Goal: Task Accomplishment & Management: Complete application form

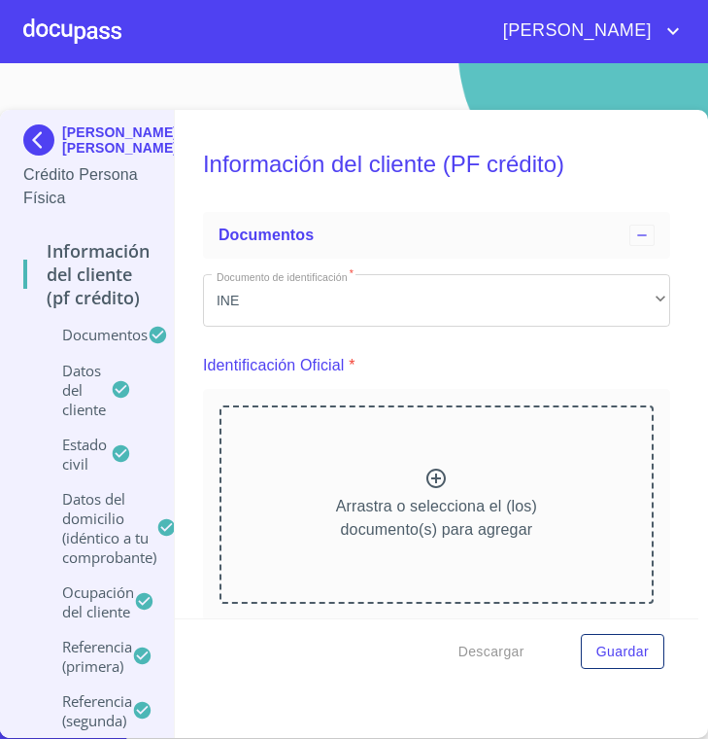
click at [65, 31] on div at bounding box center [72, 31] width 98 height 62
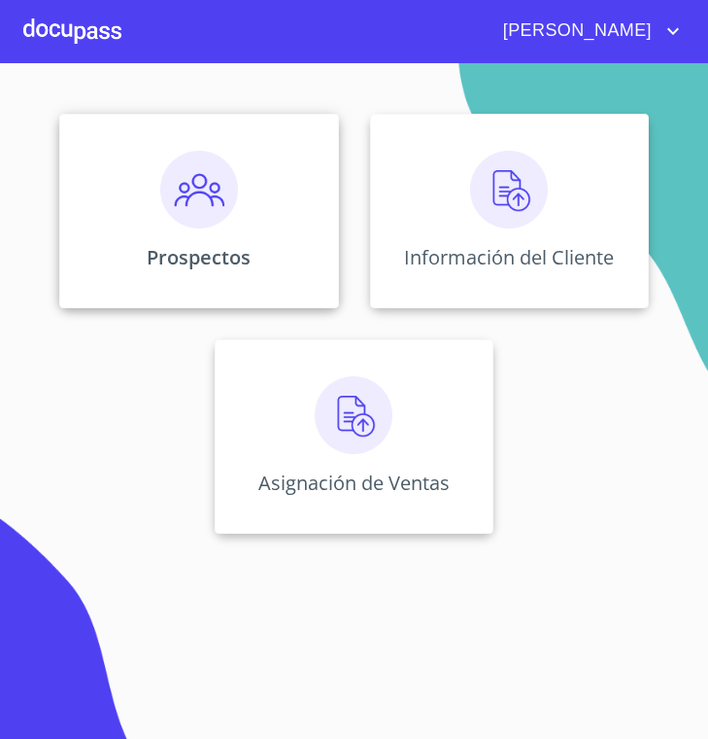
click at [217, 233] on div "Prospectos" at bounding box center [198, 211] width 279 height 194
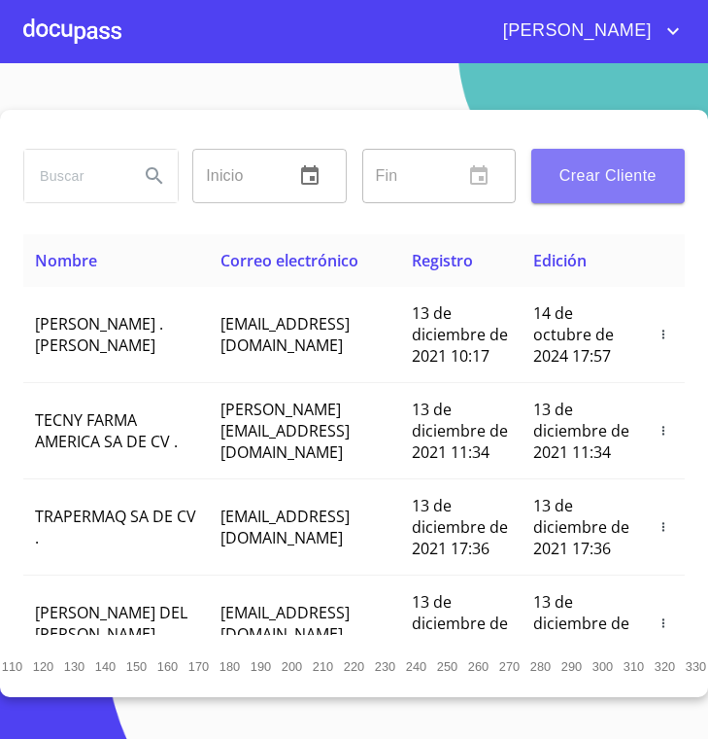
click at [593, 179] on span "Crear Cliente" at bounding box center [608, 175] width 122 height 27
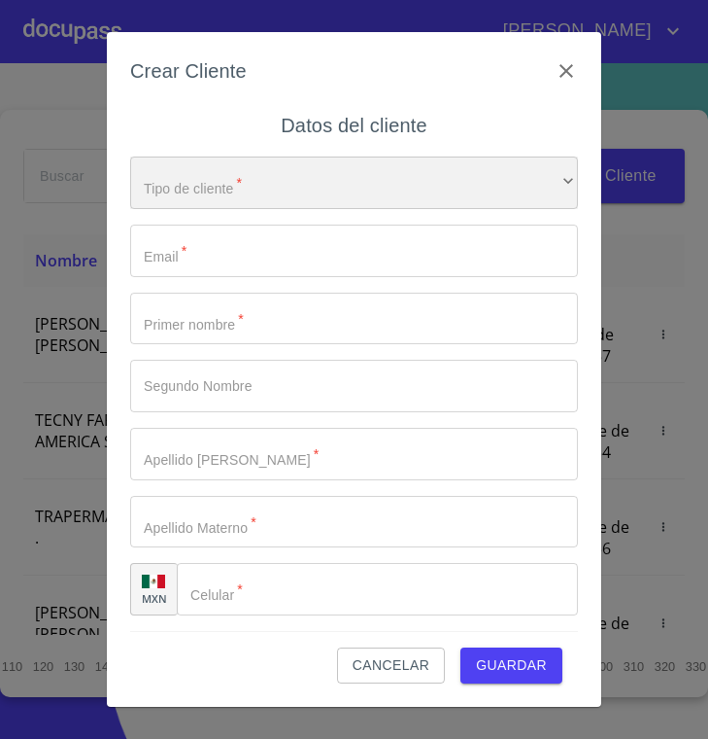
click at [259, 184] on div "​" at bounding box center [354, 182] width 448 height 52
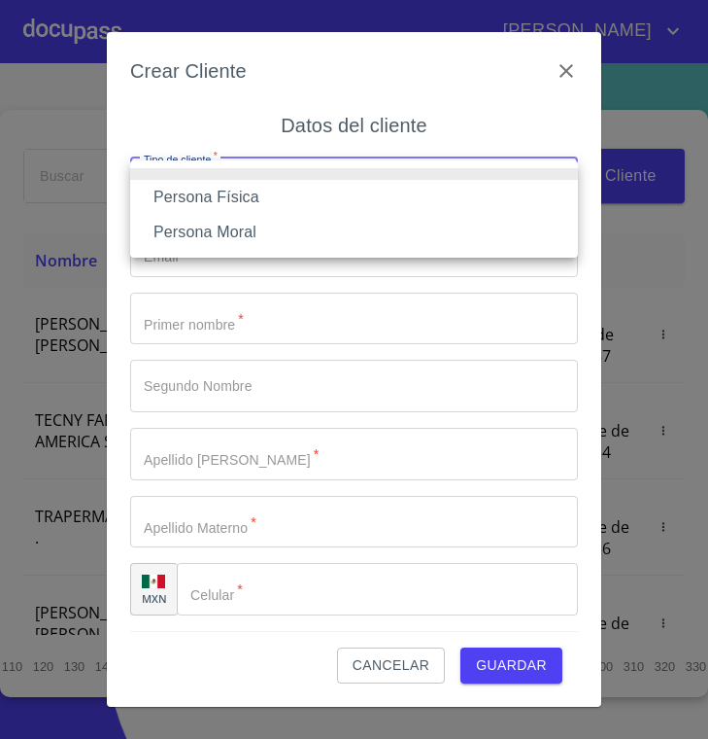
click at [237, 193] on li "Persona Física" at bounding box center [354, 197] width 448 height 35
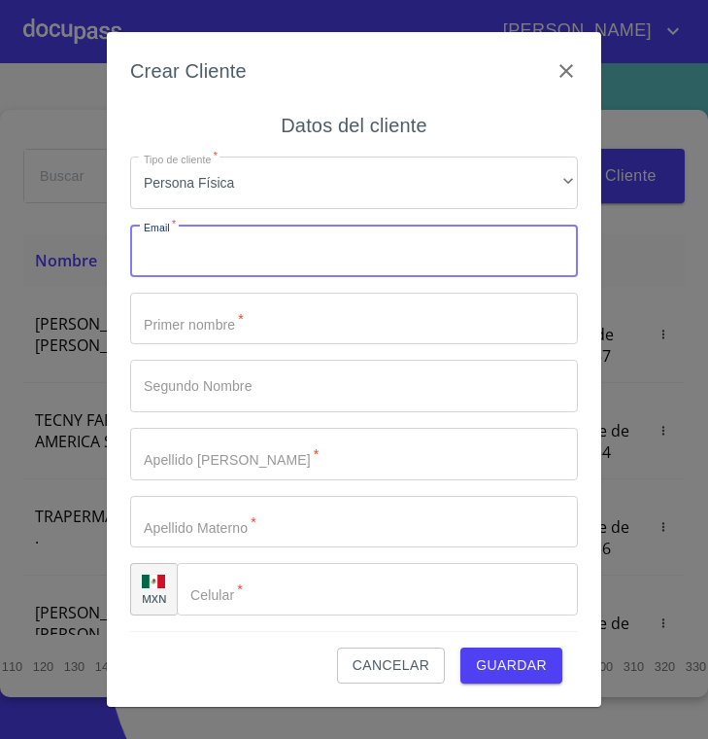
type input "R"
type input "roselhndez16@icloud.com"
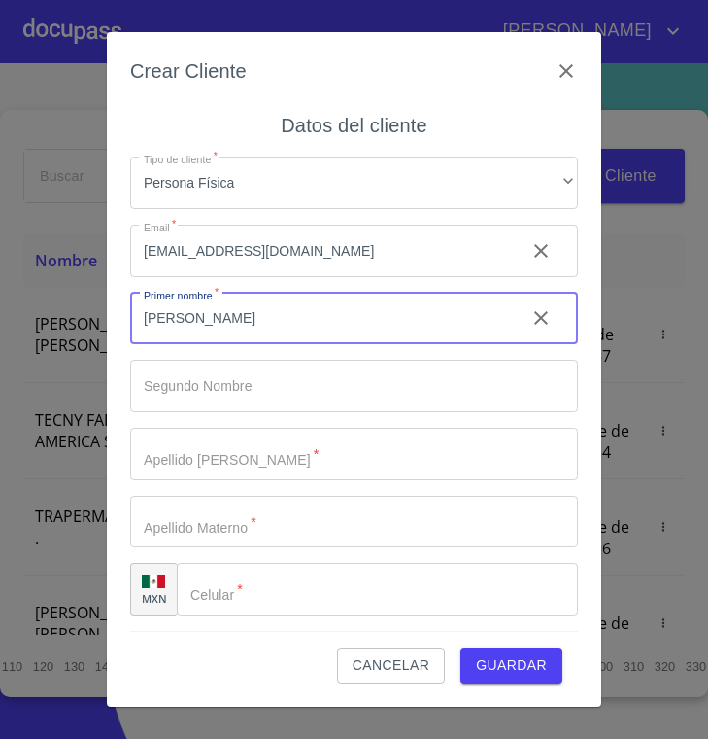
type input "ROSEL"
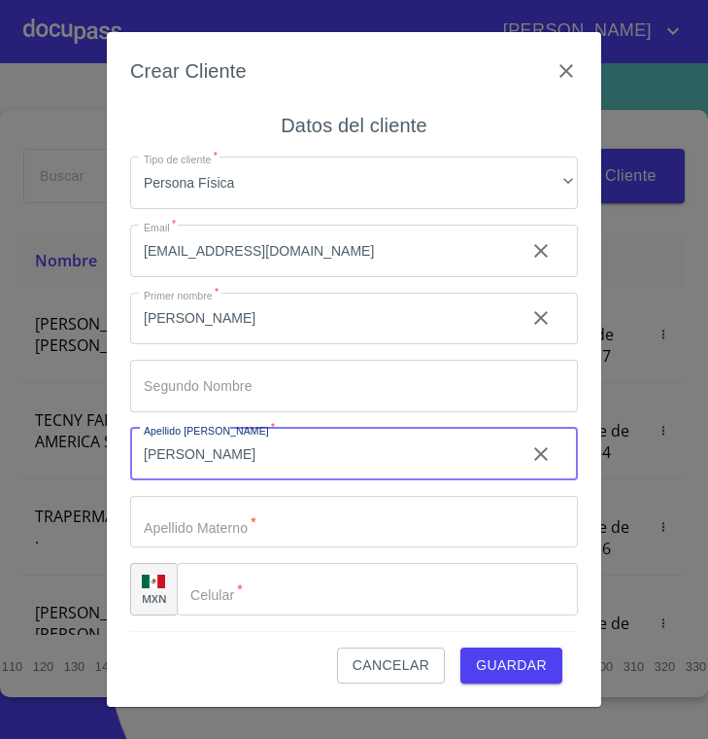
type input "[PERSON_NAME]"
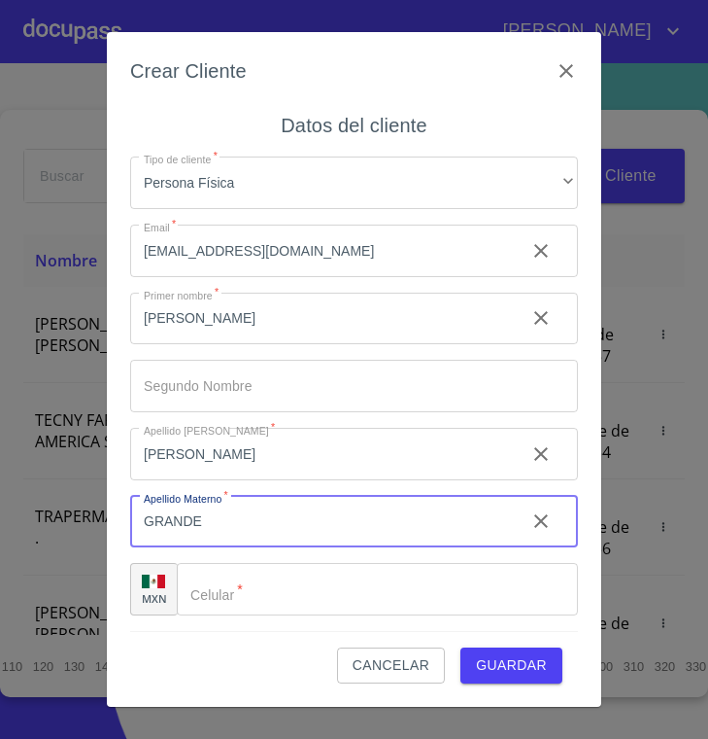
type input "GRANDE"
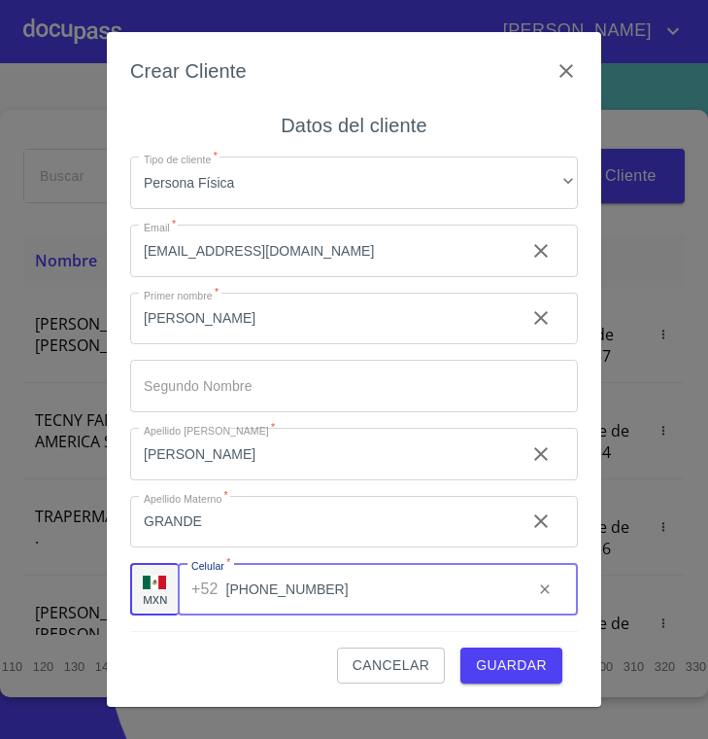
type input "(33)12967722"
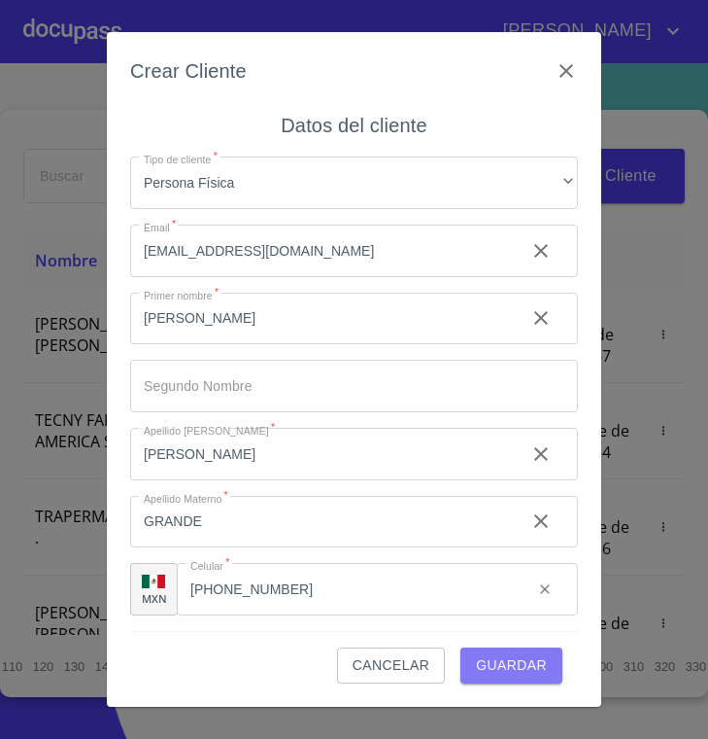
click at [519, 662] on span "Guardar" at bounding box center [511, 665] width 71 height 24
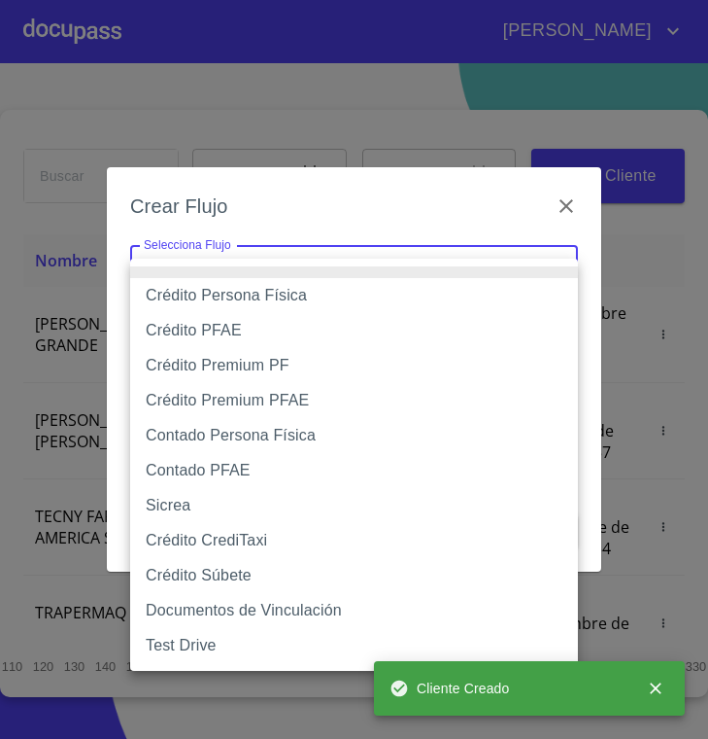
click at [444, 280] on body "Diana Inicio ​ Fin ​ Crear Cliente Nombre Correo electrónico Registro Edición R…" at bounding box center [354, 369] width 708 height 739
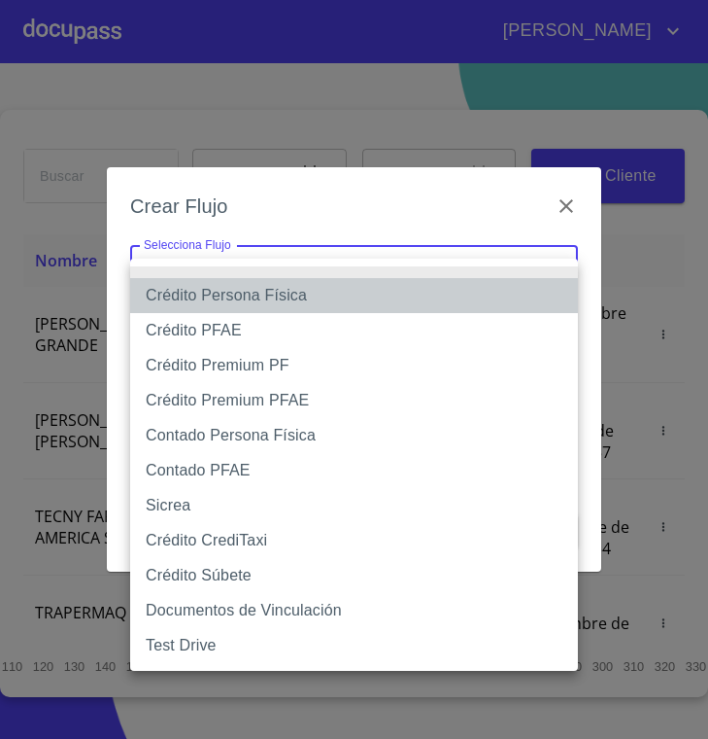
click at [389, 304] on li "Crédito Persona Física" at bounding box center [354, 295] width 448 height 35
type input "61b033e49b8c202ad5bb7912"
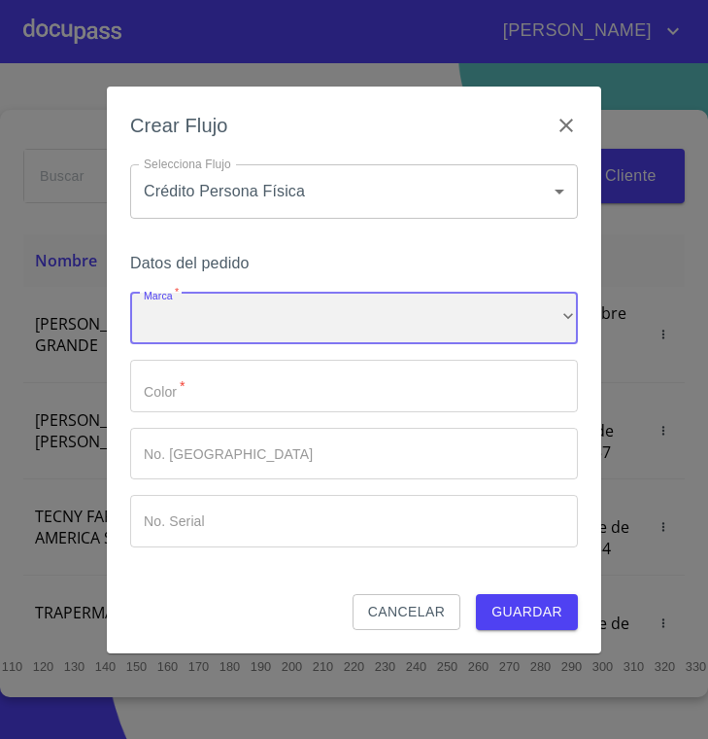
click at [389, 304] on div "​" at bounding box center [354, 318] width 448 height 52
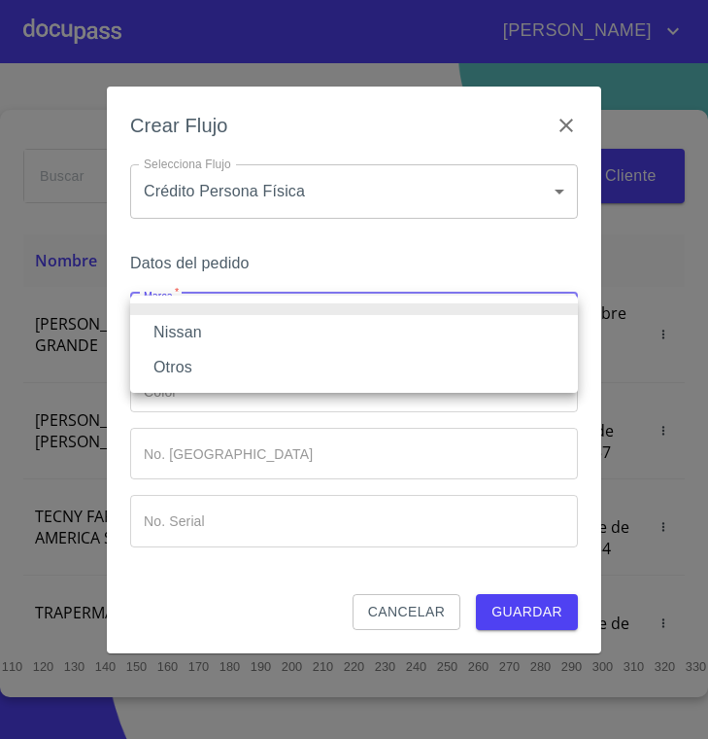
click at [341, 335] on li "Nissan" at bounding box center [354, 332] width 448 height 35
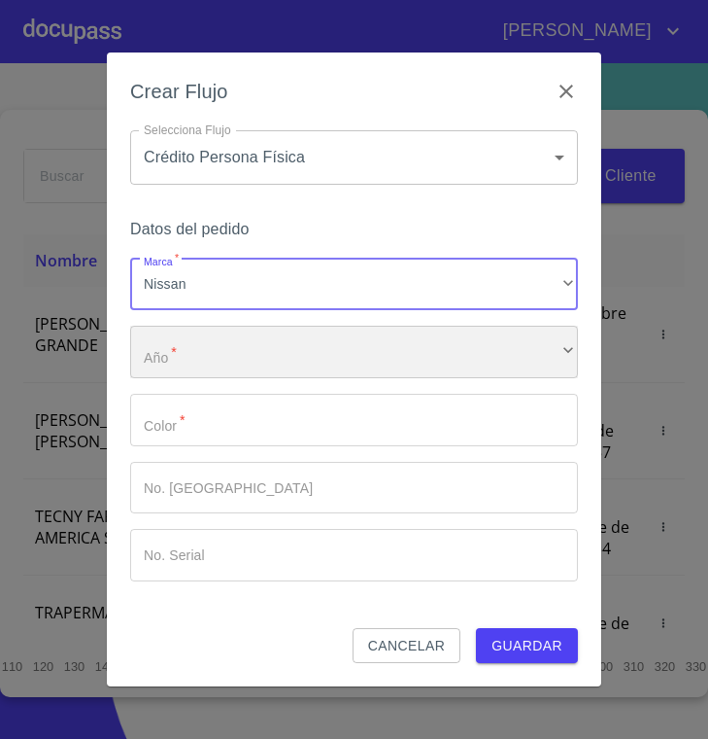
click at [307, 368] on div "​" at bounding box center [354, 352] width 448 height 52
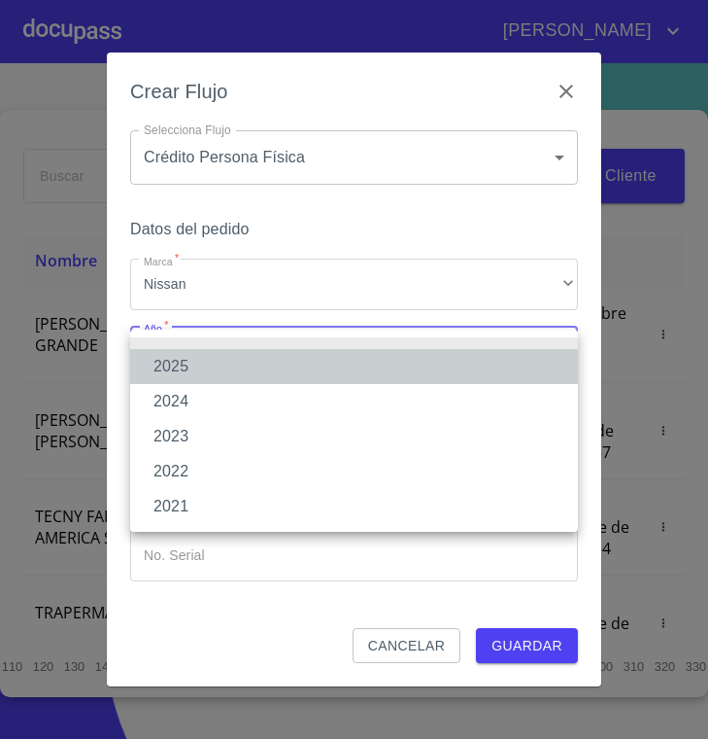
click at [263, 377] on li "2025" at bounding box center [354, 366] width 448 height 35
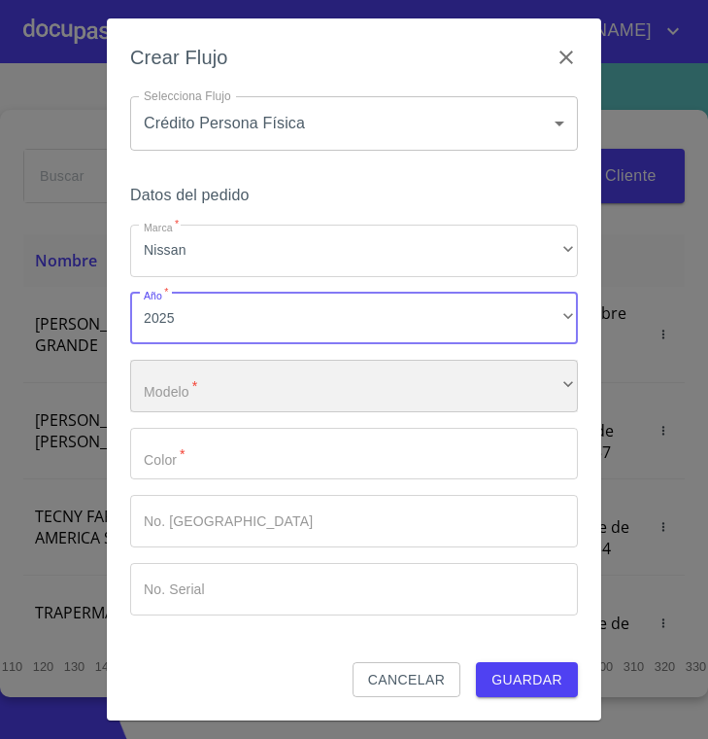
click at [254, 394] on div "​" at bounding box center [354, 386] width 448 height 52
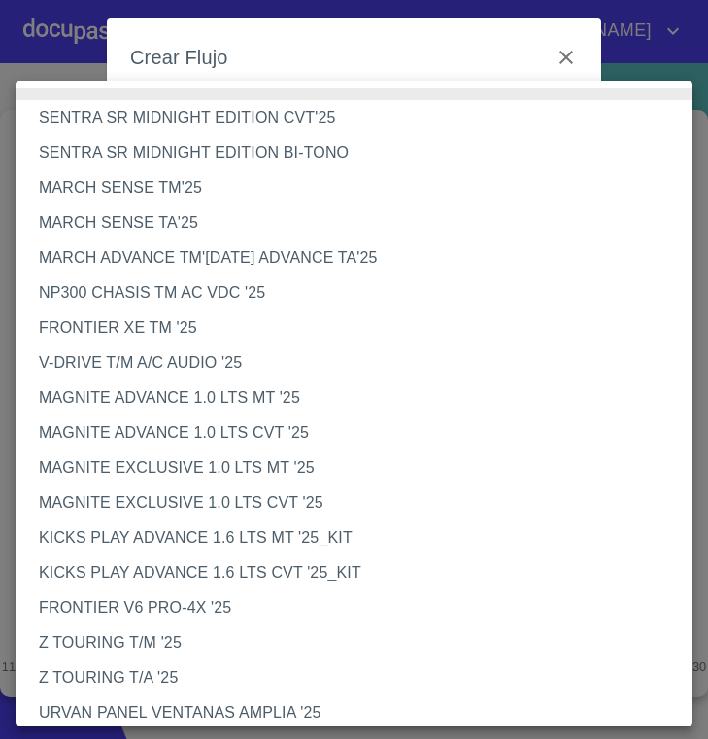
click at [242, 336] on li "FRONTIER XE TM '25" at bounding box center [354, 327] width 677 height 35
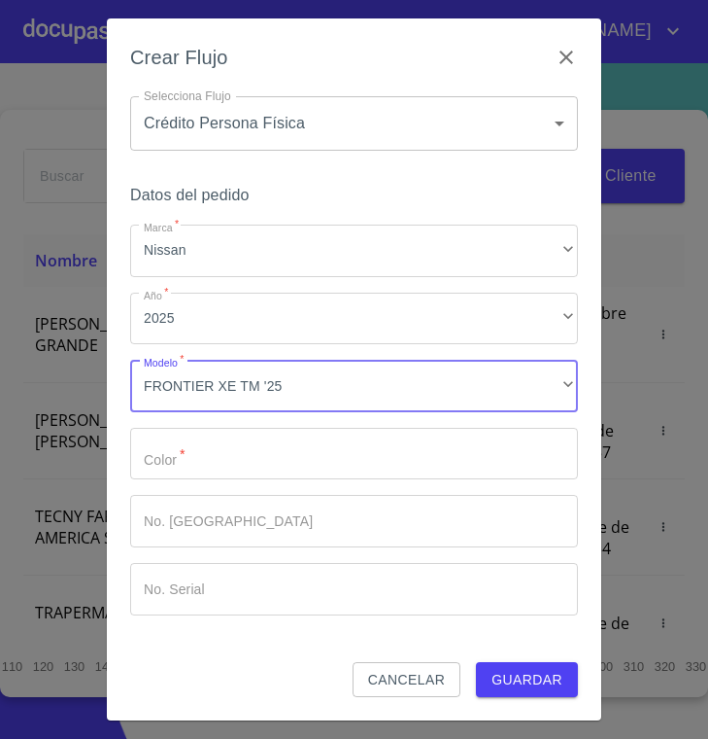
click at [207, 454] on input "Marca   *" at bounding box center [354, 454] width 448 height 52
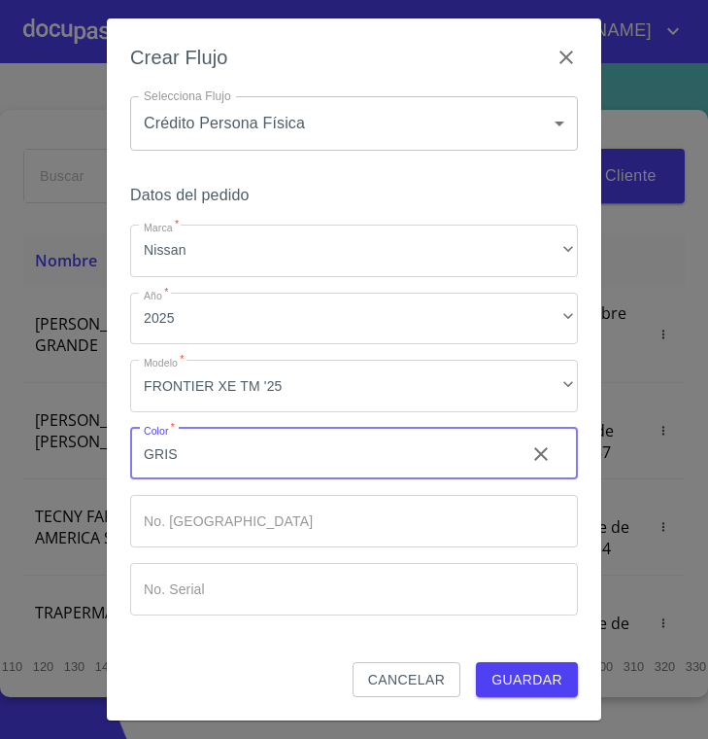
type input "GRIS"
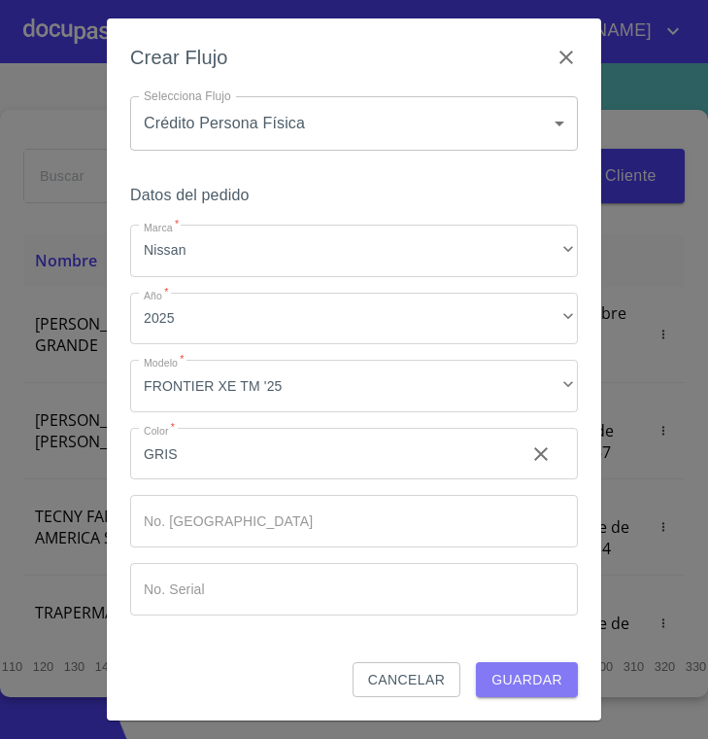
click at [559, 678] on span "Guardar" at bounding box center [527, 680] width 71 height 24
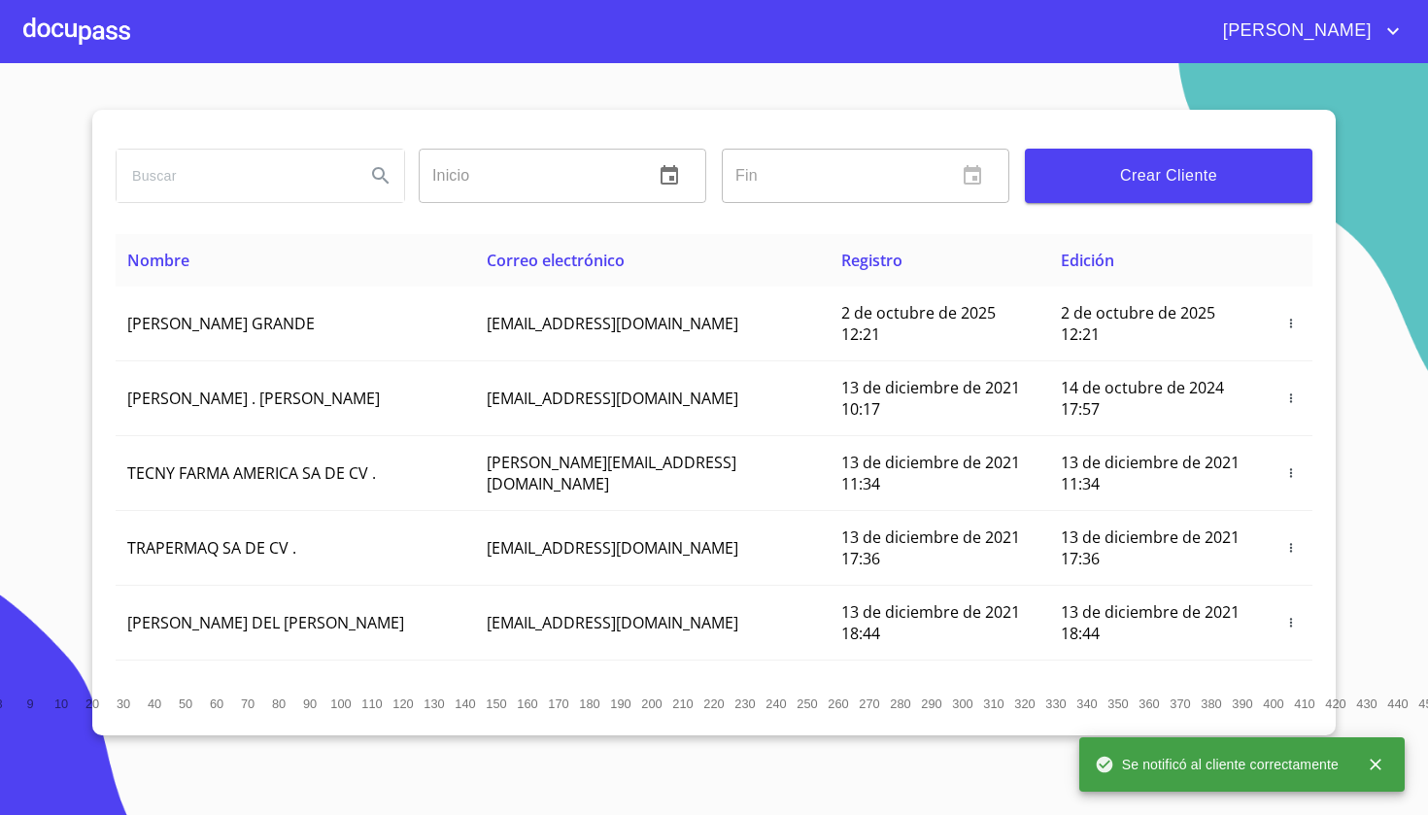
click at [67, 37] on div at bounding box center [76, 31] width 107 height 62
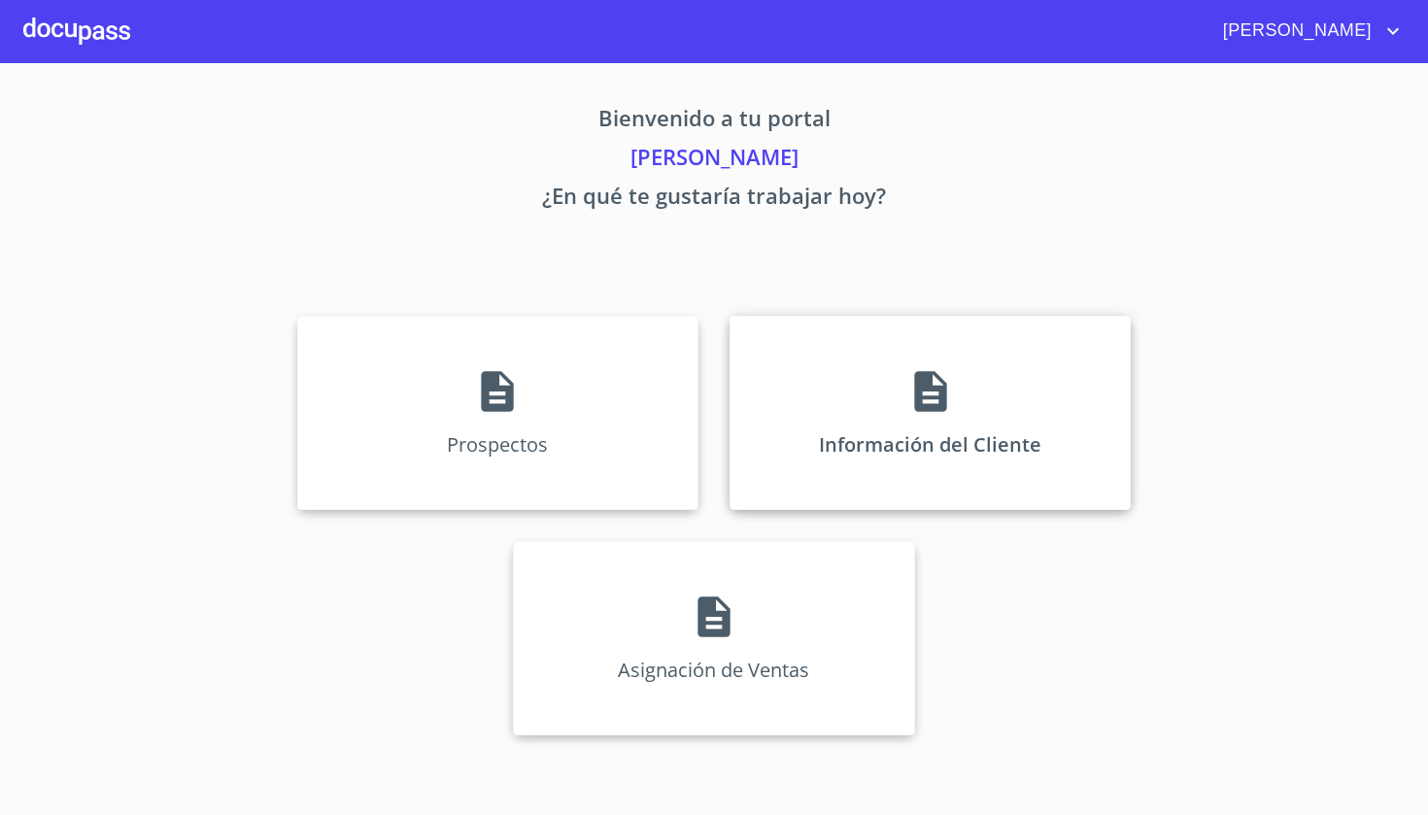
click at [707, 454] on p "Información del Cliente" at bounding box center [930, 444] width 223 height 26
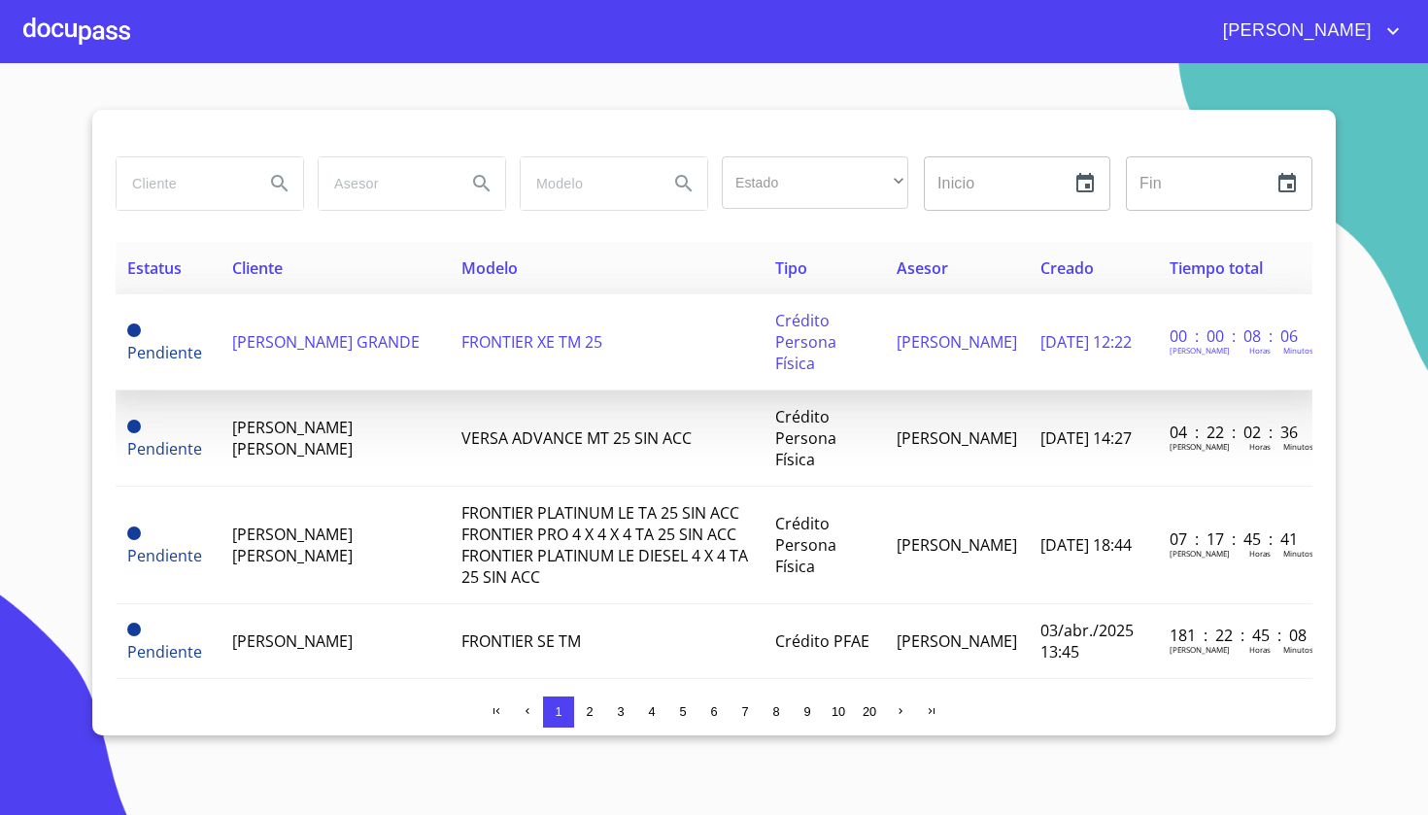
click at [342, 360] on td "ROSEL HERNANDEZ GRANDE" at bounding box center [335, 342] width 229 height 96
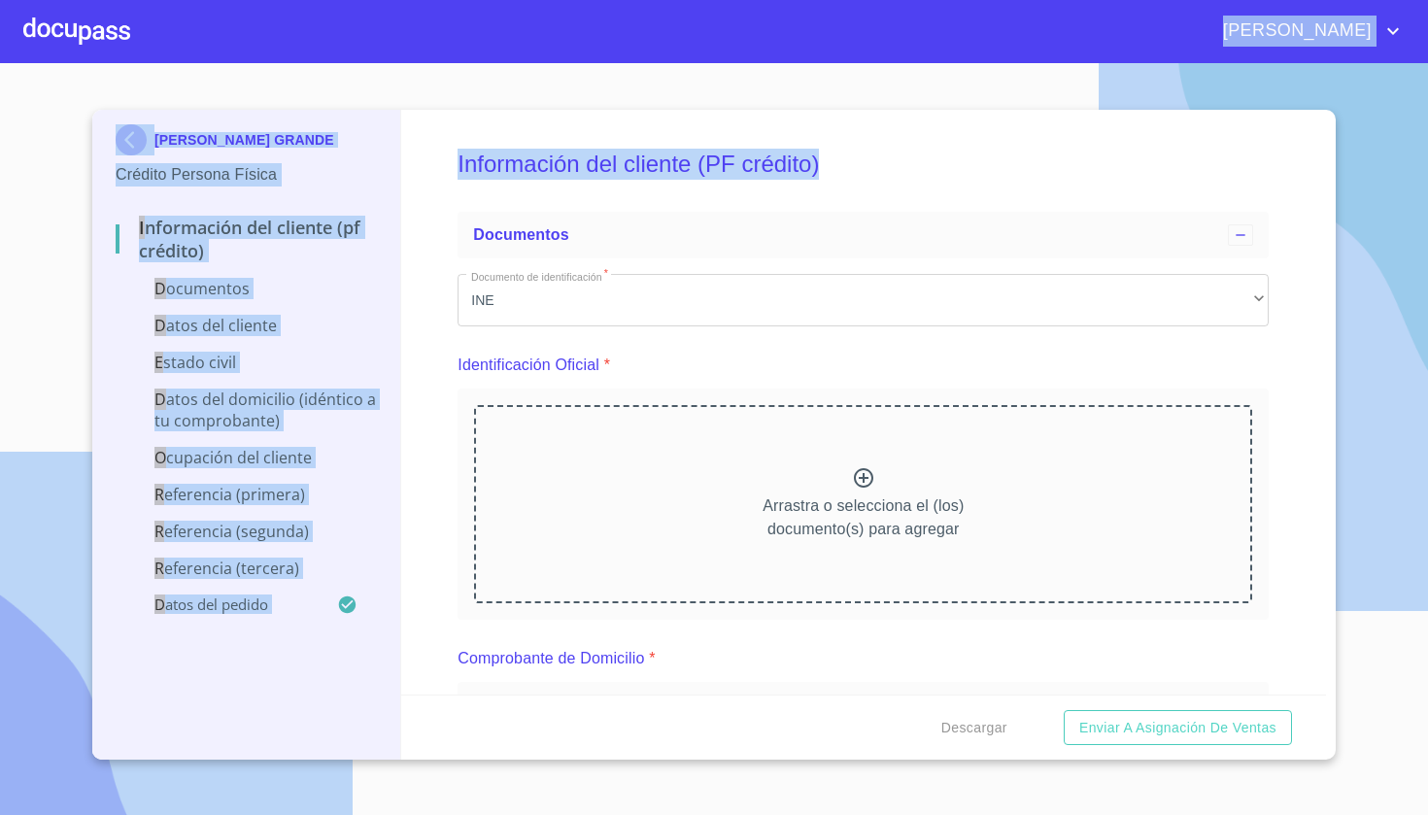
drag, startPoint x: 1038, startPoint y: 182, endPoint x: 1218, endPoint y: -19, distance: 269.8
click at [707, 0] on html "Diana ROSEL HERNANDEZ GRANDE Crédito Persona Física Información del cliente (PF…" at bounding box center [714, 407] width 1428 height 815
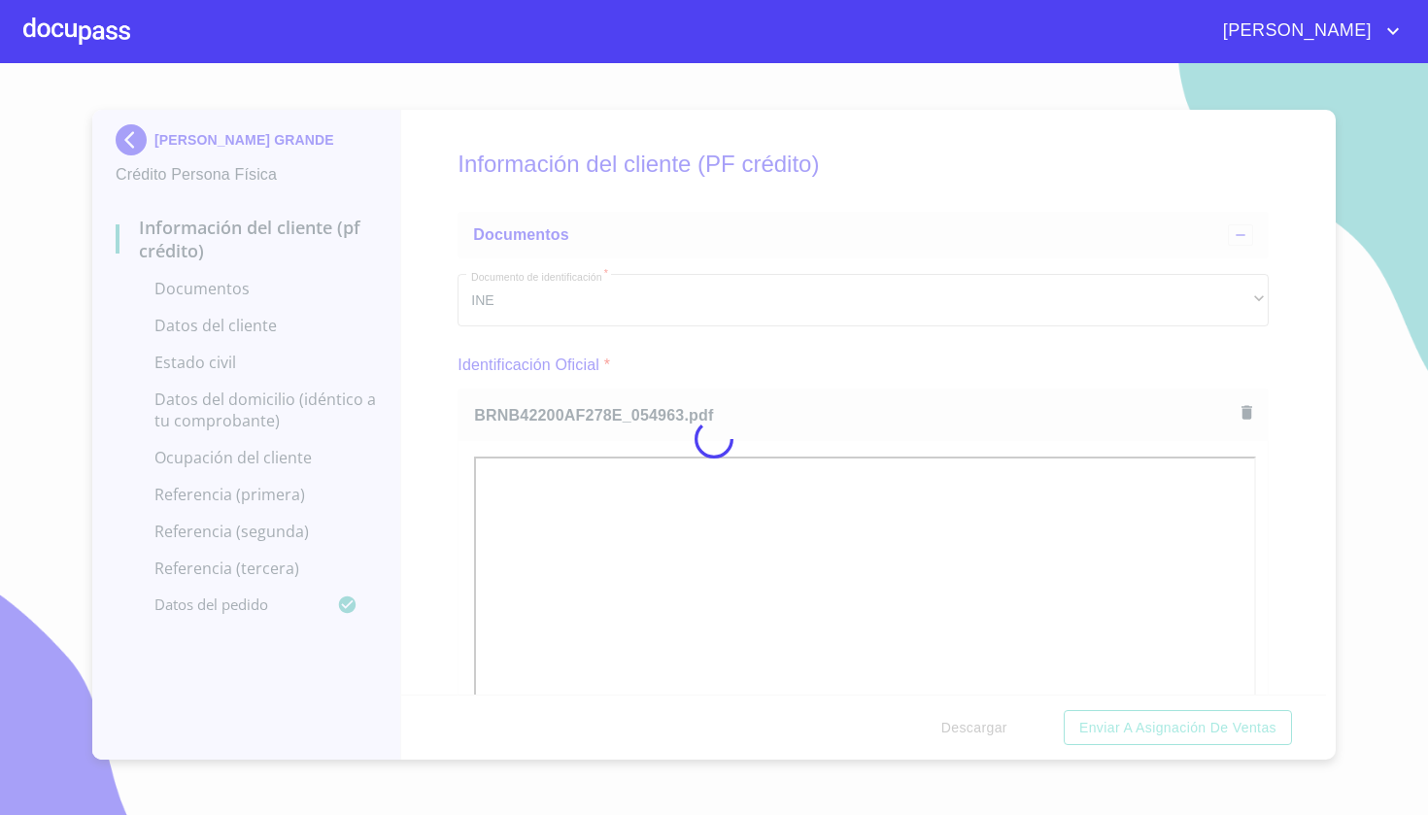
click at [707, 460] on div at bounding box center [714, 439] width 1428 height 752
